Goal: Navigation & Orientation: Go to known website

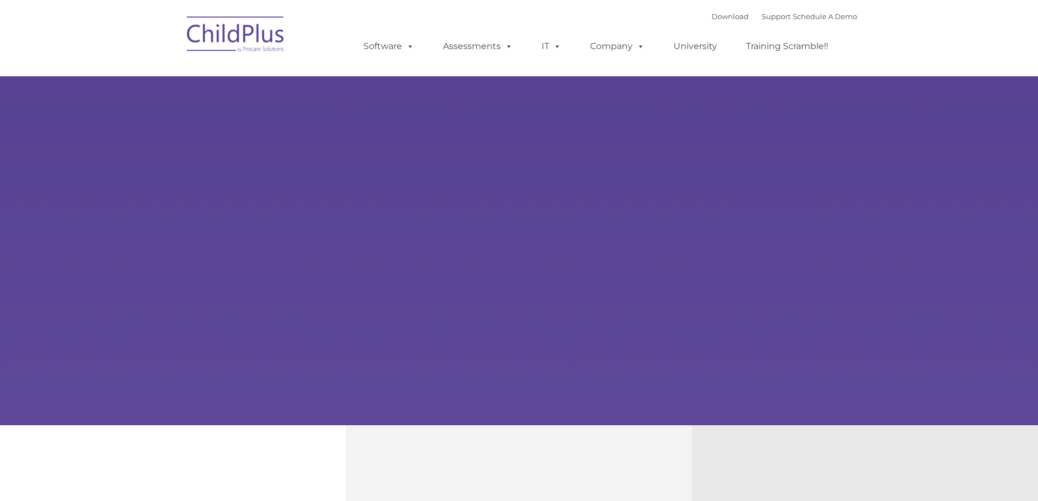
select select "MEDIUM"
click at [233, 35] on img at bounding box center [235, 36] width 109 height 54
select select "MEDIUM"
